Goal: Task Accomplishment & Management: Manage account settings

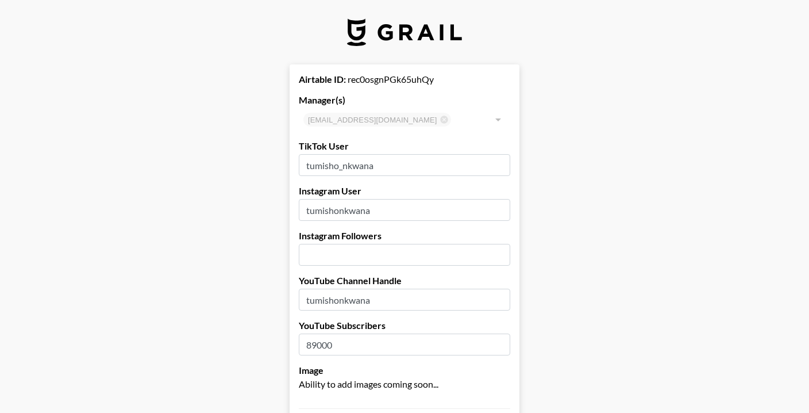
select select "USD"
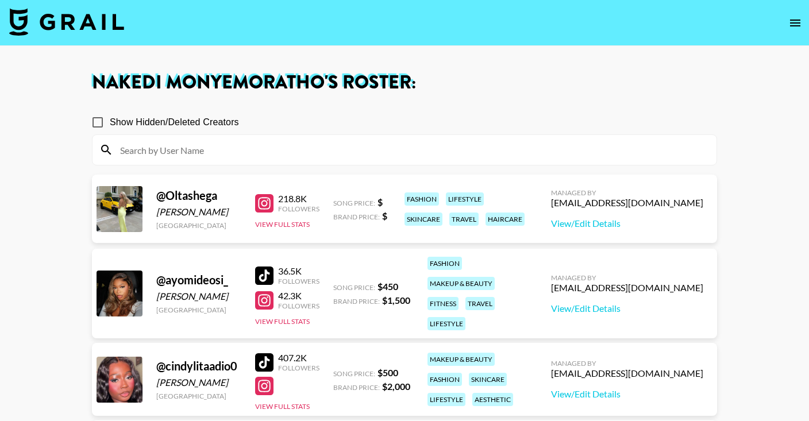
click at [68, 26] on img at bounding box center [66, 22] width 115 height 28
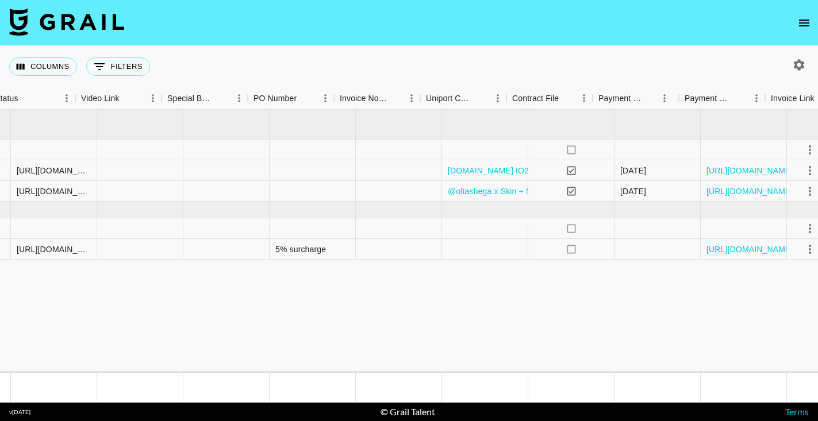
scroll to position [0, 1091]
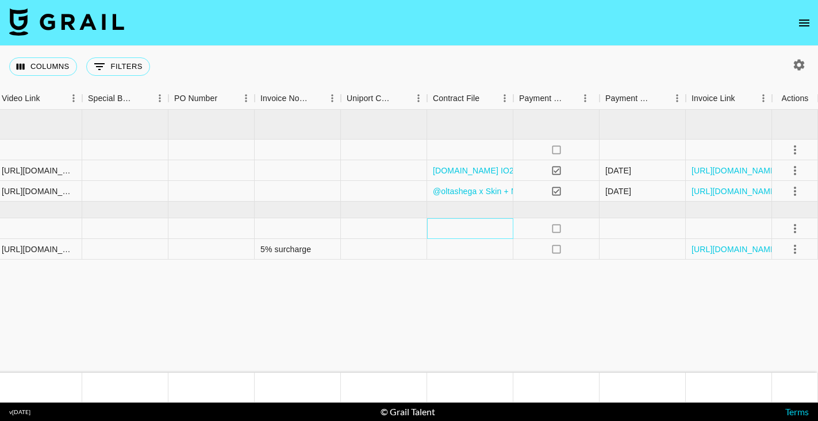
click at [461, 227] on div at bounding box center [470, 228] width 86 height 21
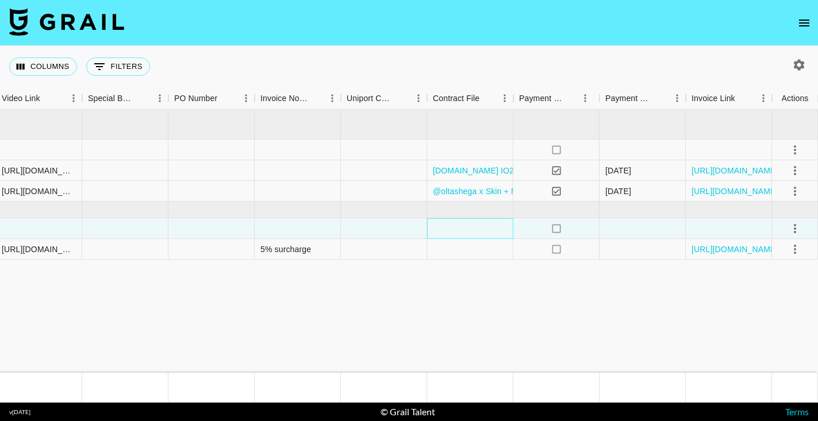
click at [461, 228] on div at bounding box center [470, 228] width 86 height 21
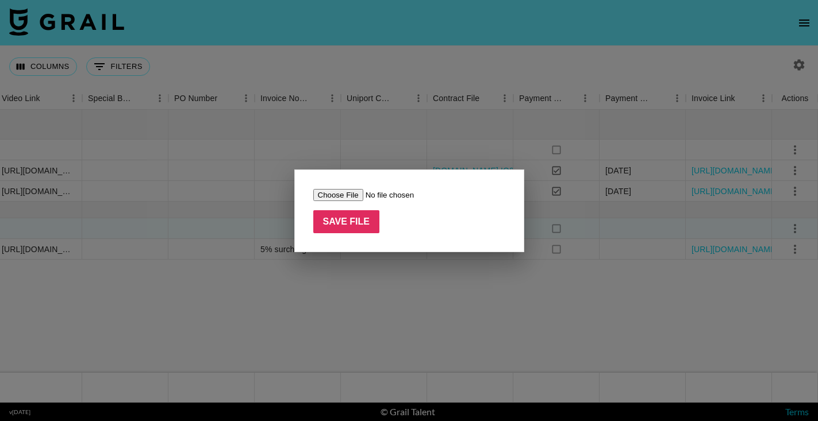
click at [340, 194] on input "file" at bounding box center [385, 195] width 145 height 12
type input "C:\fakepath\Tumisho_Nkwana_-_BetterHelp_-_August_2025 (1).pdf"
click at [363, 224] on input "Save File" at bounding box center [346, 221] width 67 height 23
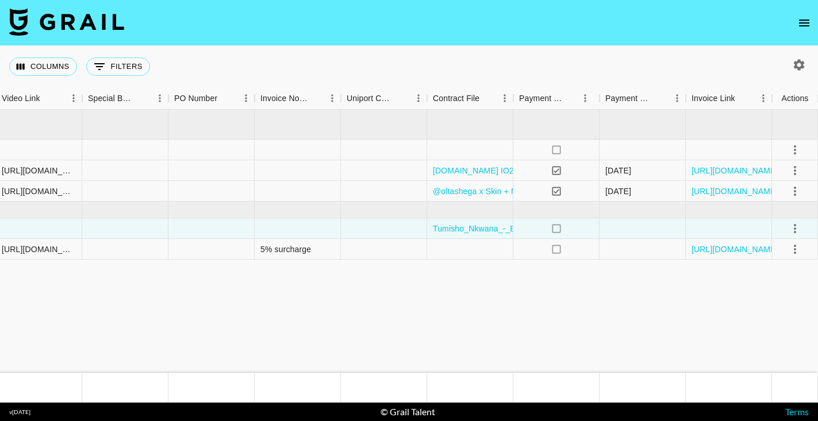
click at [790, 252] on icon "select merge strategy" at bounding box center [795, 250] width 14 height 14
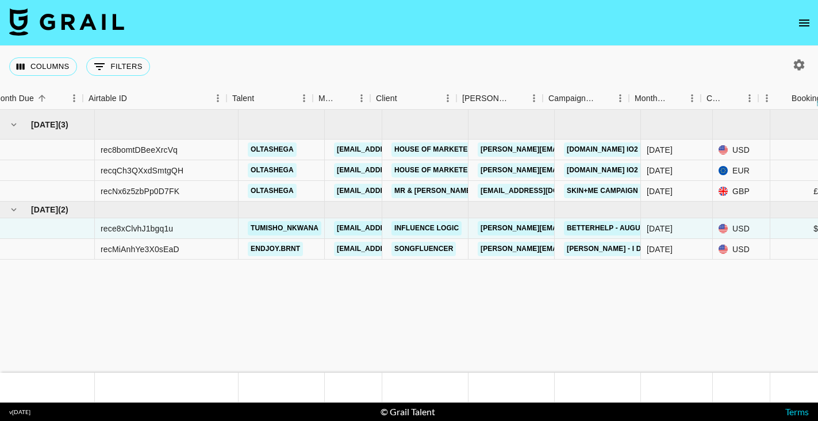
scroll to position [0, 0]
